Goal: Task Accomplishment & Management: Manage account settings

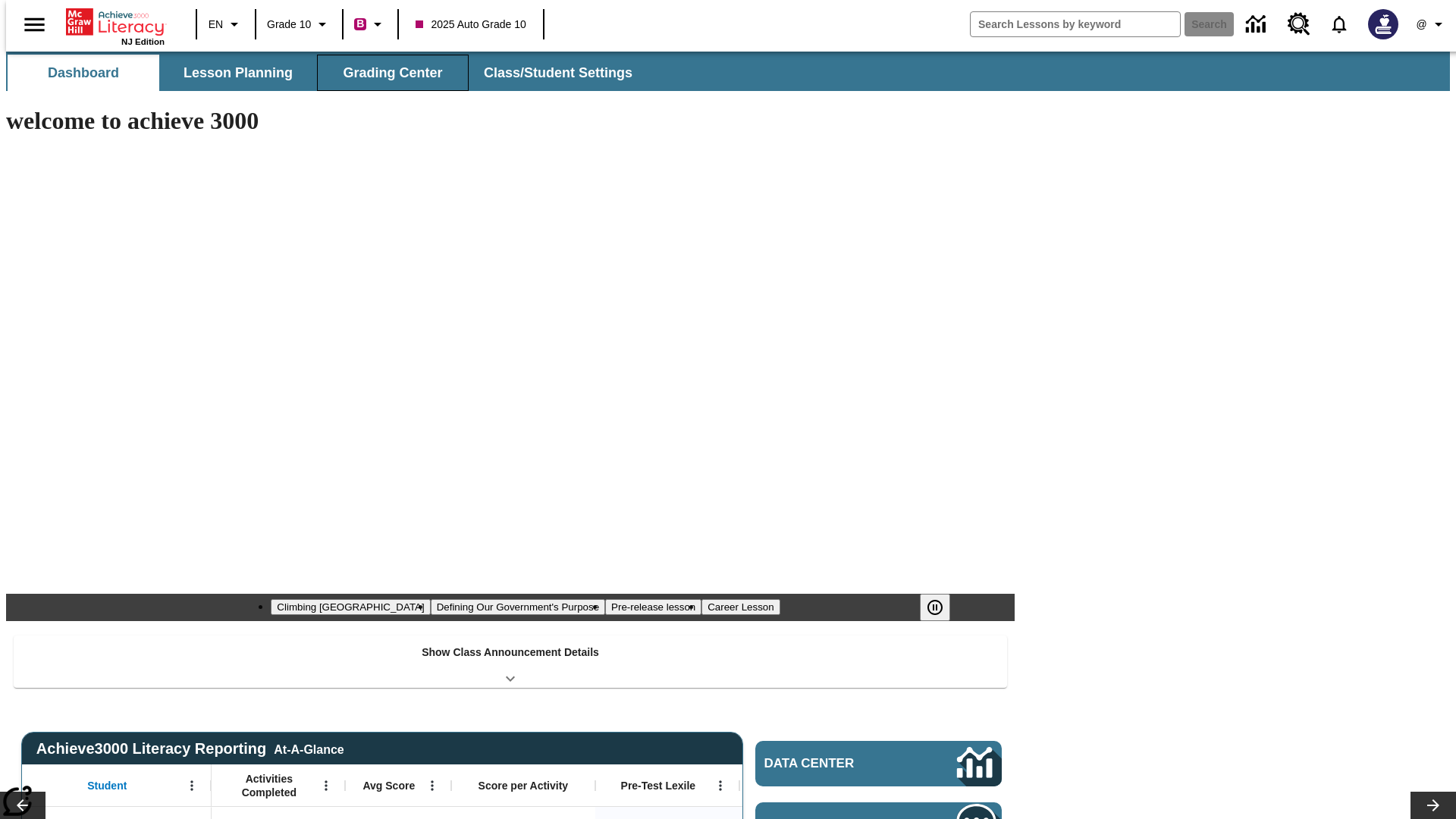
click at [387, 73] on button "Grading Center" at bounding box center [393, 72] width 151 height 36
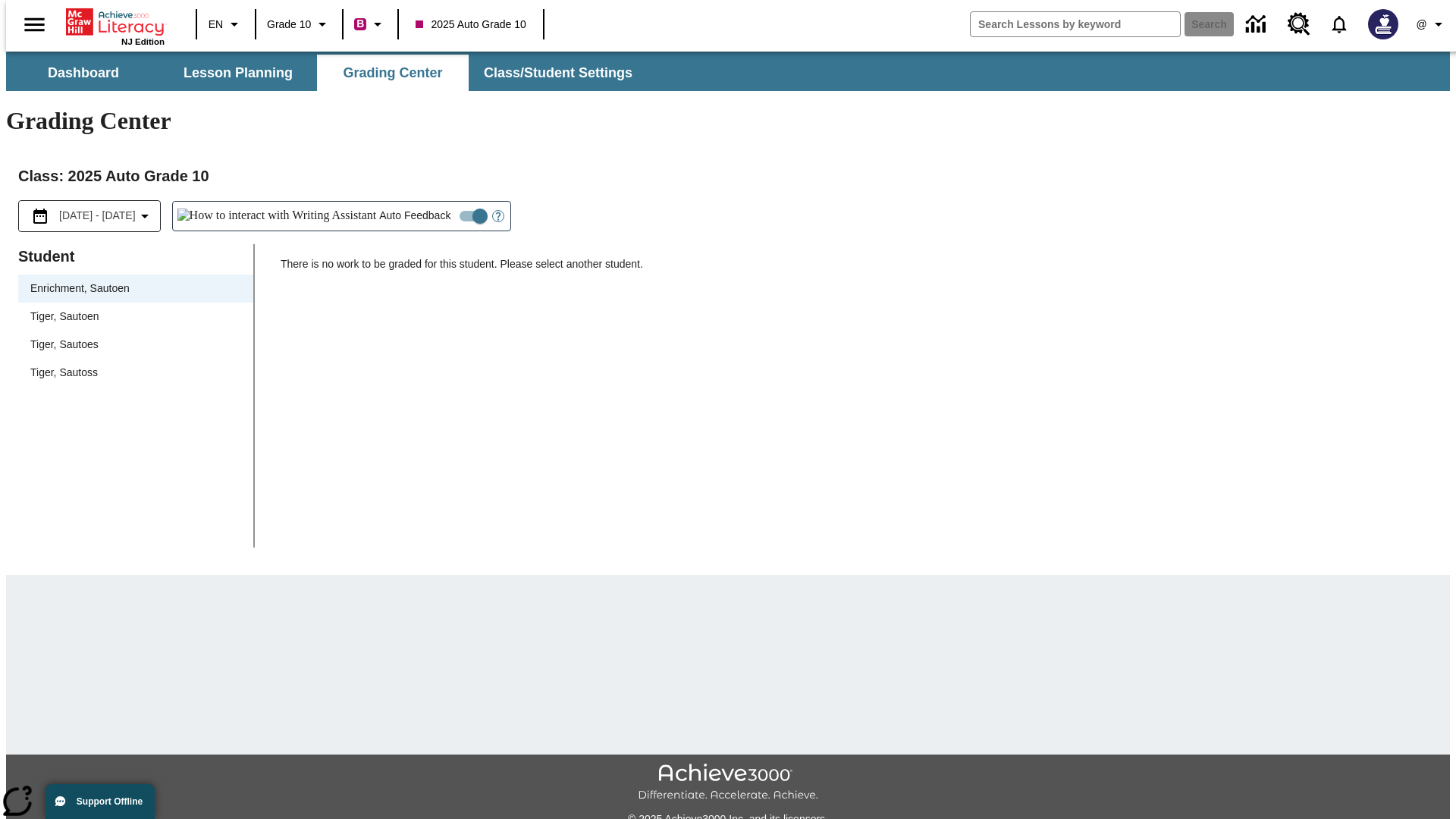
click at [131, 309] on span "Tiger, Sautoen" at bounding box center [135, 317] width 211 height 16
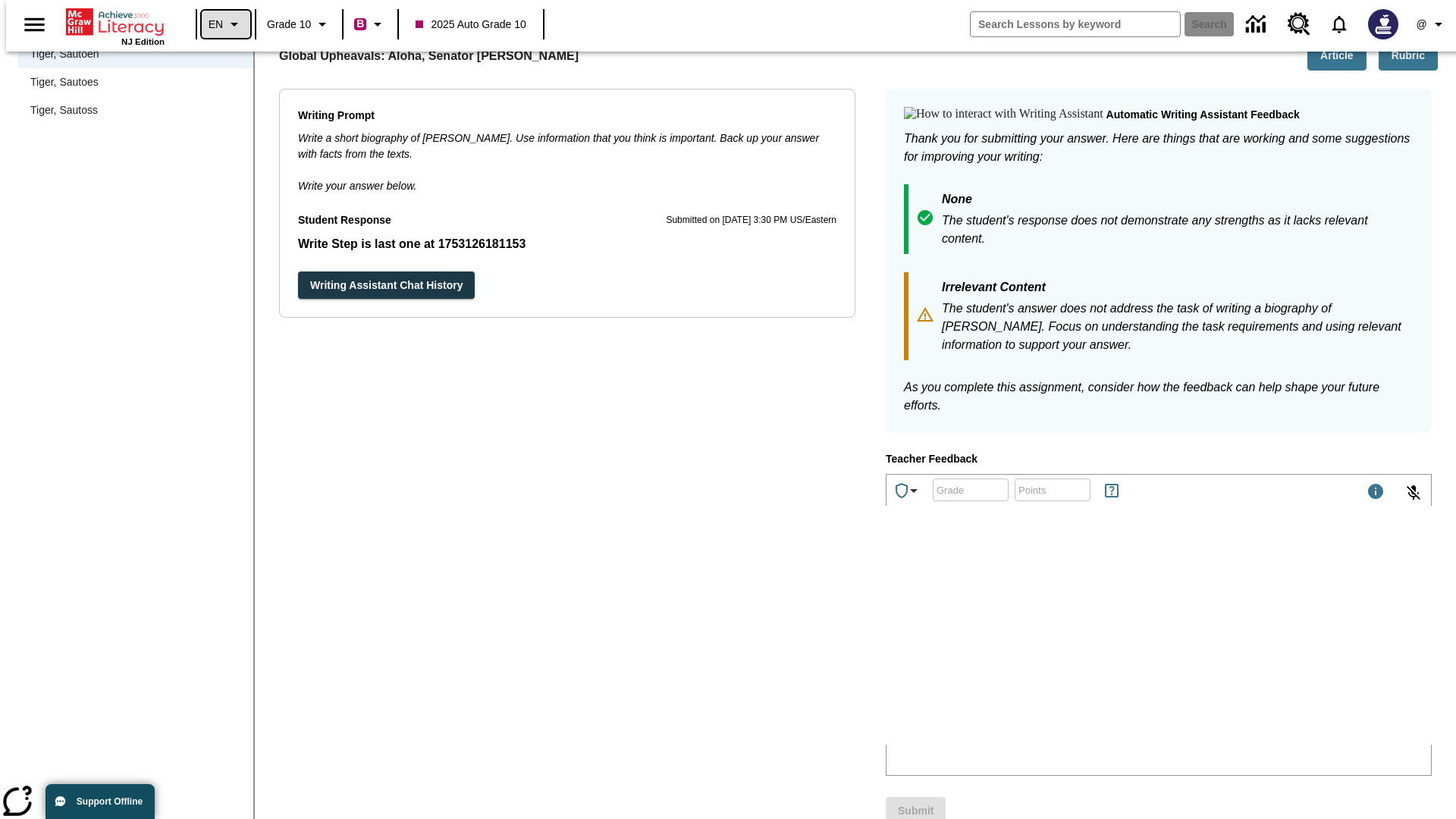
click at [225, 24] on icon "Language: EN, Select a language" at bounding box center [233, 23] width 18 height 18
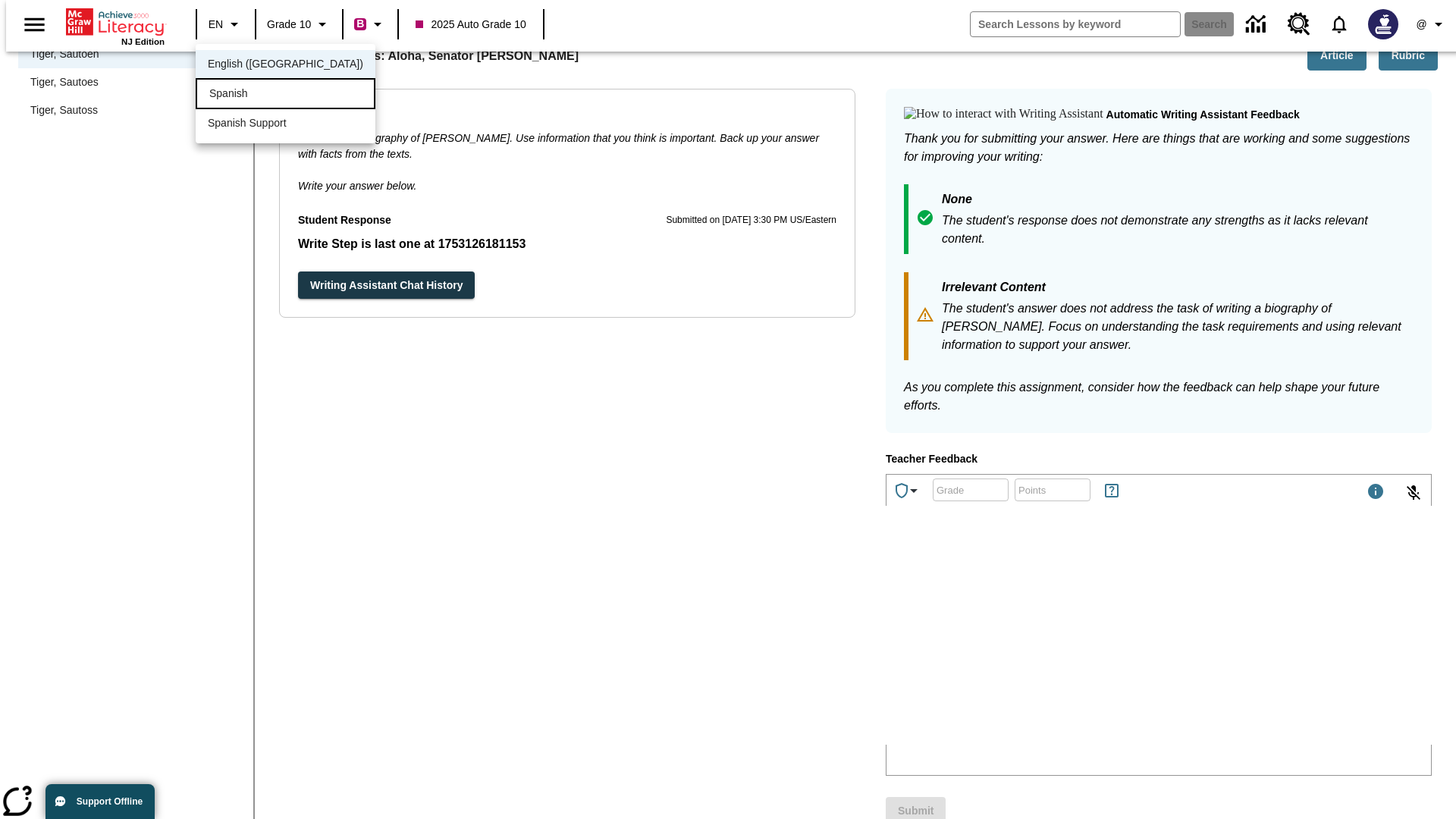
click at [252, 95] on div "Spanish" at bounding box center [286, 93] width 179 height 31
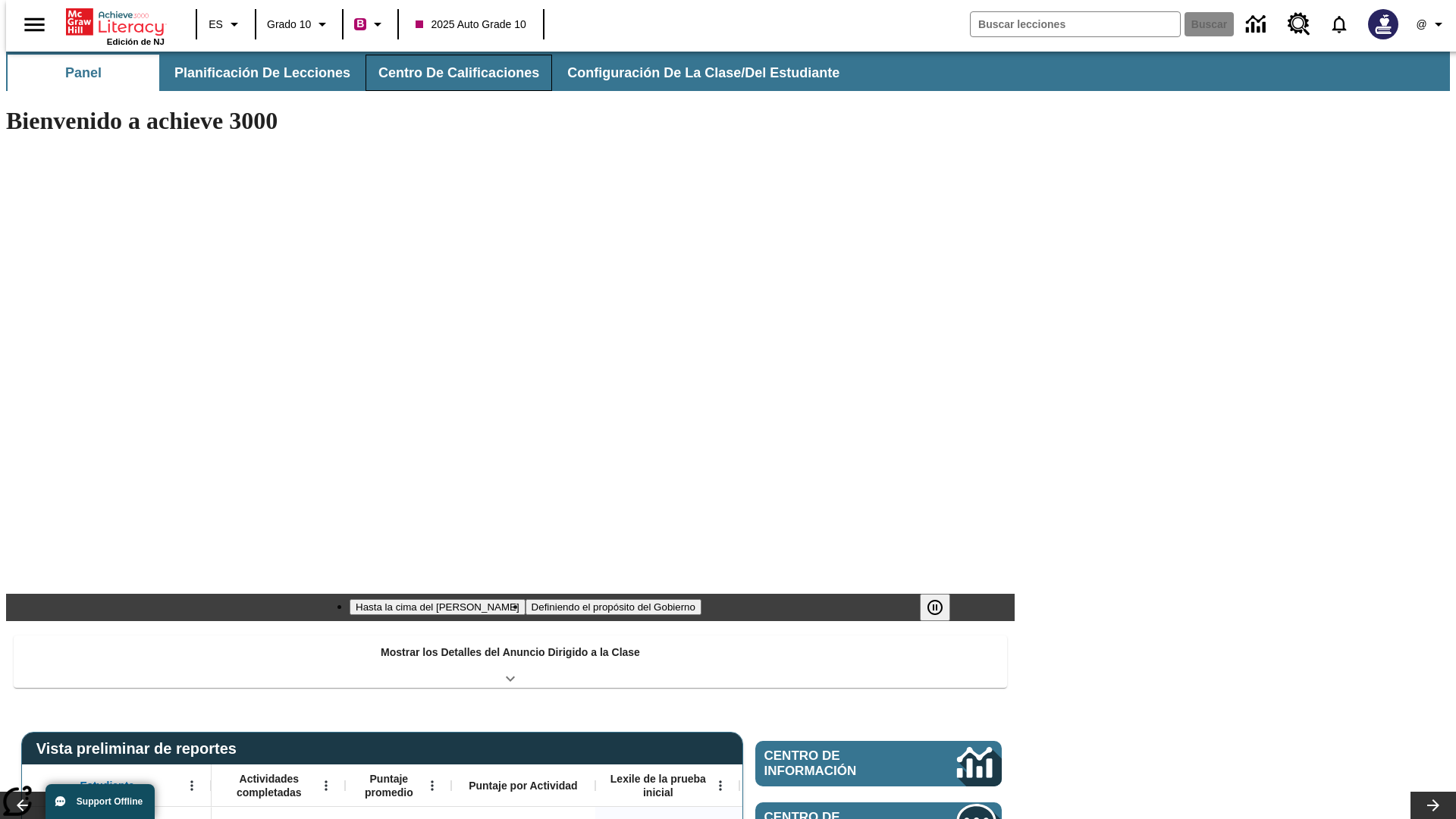
click at [446, 73] on button "Centro de calificaciones" at bounding box center [459, 72] width 187 height 36
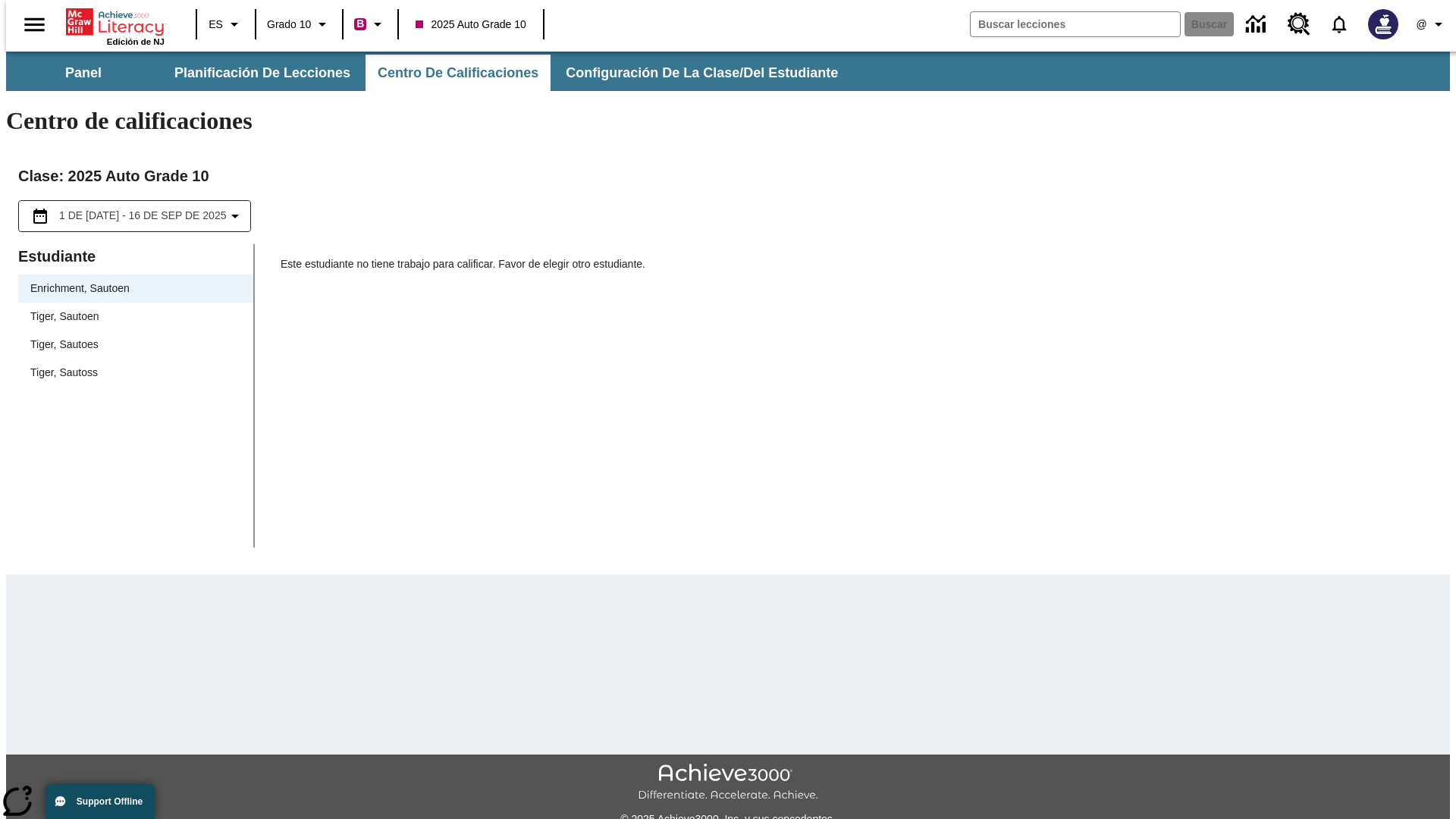
click at [131, 309] on span "Tiger, Sautoen" at bounding box center [135, 317] width 211 height 16
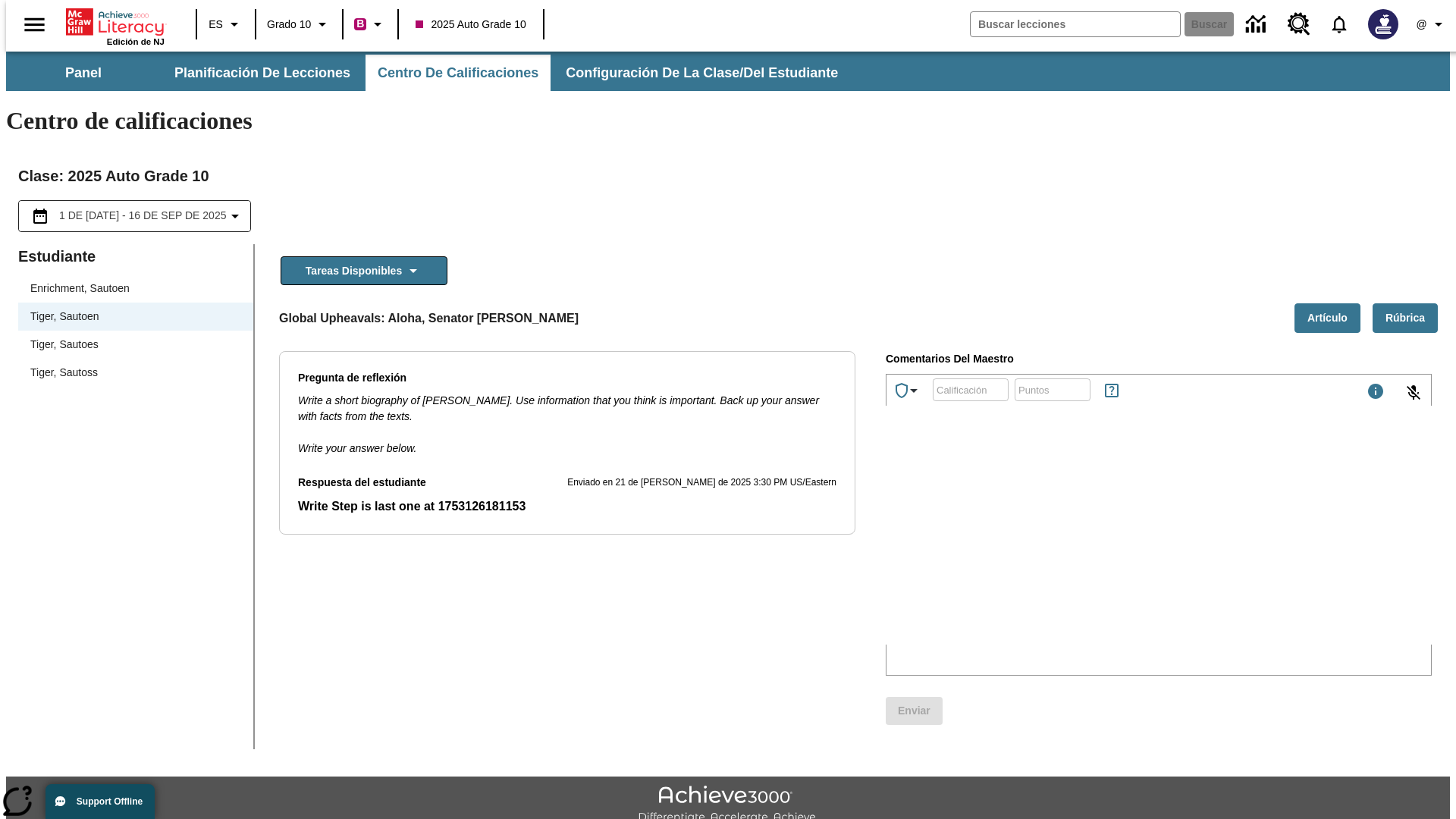
scroll to position [35, 0]
